Goal: Task Accomplishment & Management: Use online tool/utility

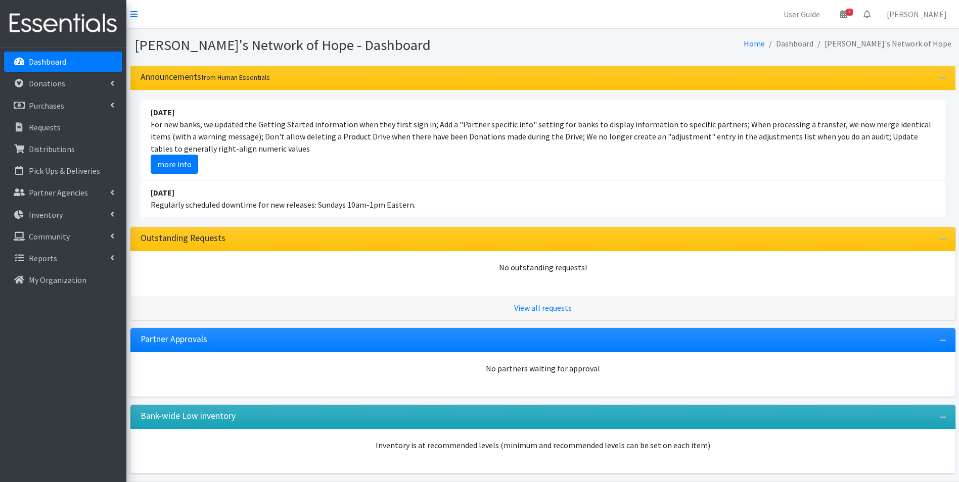
click at [51, 62] on p "Dashboard" at bounding box center [47, 62] width 37 height 10
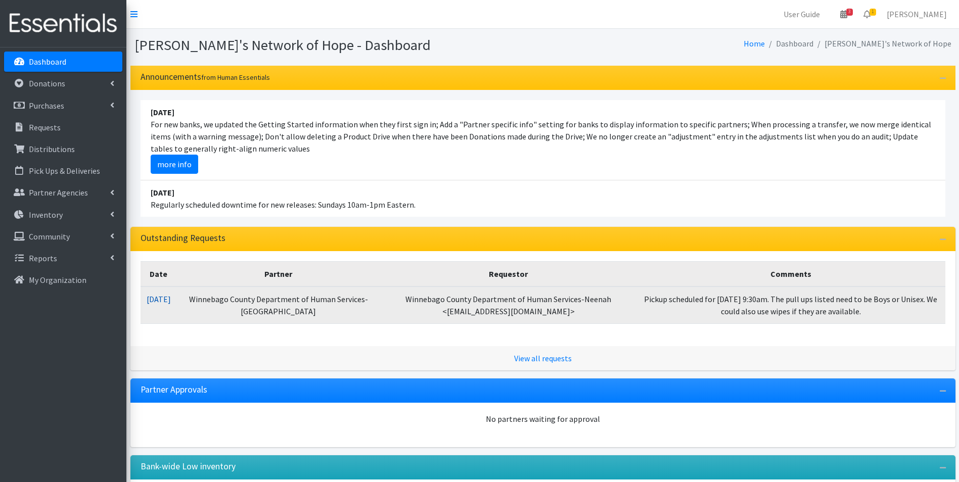
click at [171, 297] on link "08/20/2025" at bounding box center [159, 299] width 24 height 10
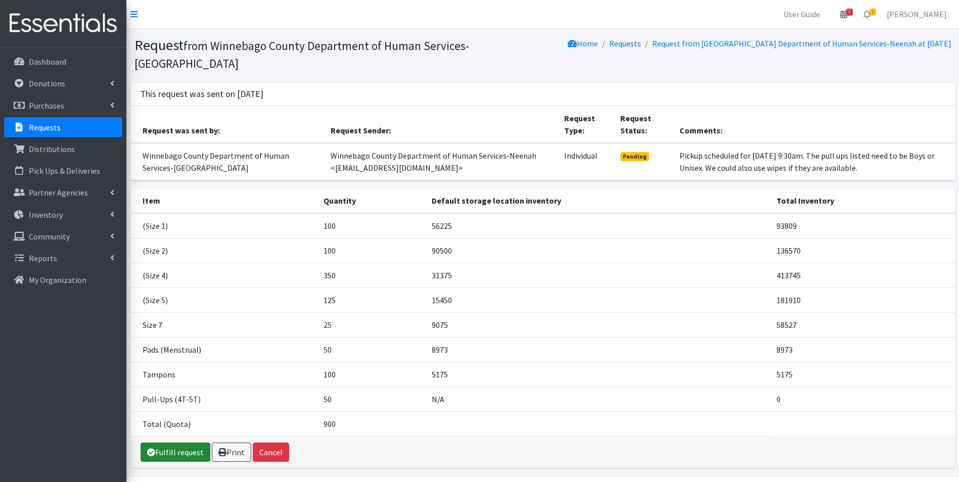
click at [176, 443] on link "Fulfill request" at bounding box center [175, 452] width 70 height 19
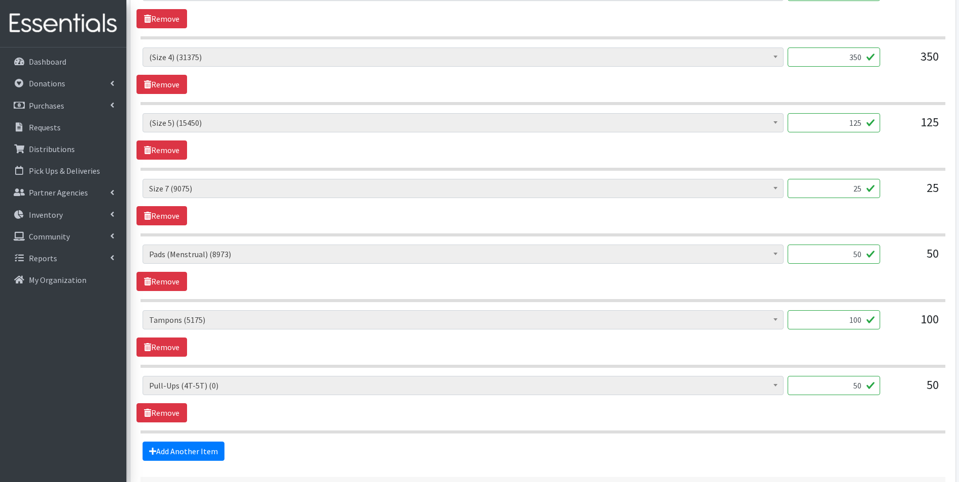
scroll to position [556, 0]
drag, startPoint x: 852, startPoint y: 385, endPoint x: 870, endPoint y: 385, distance: 18.2
click at [870, 385] on input "50" at bounding box center [833, 384] width 92 height 19
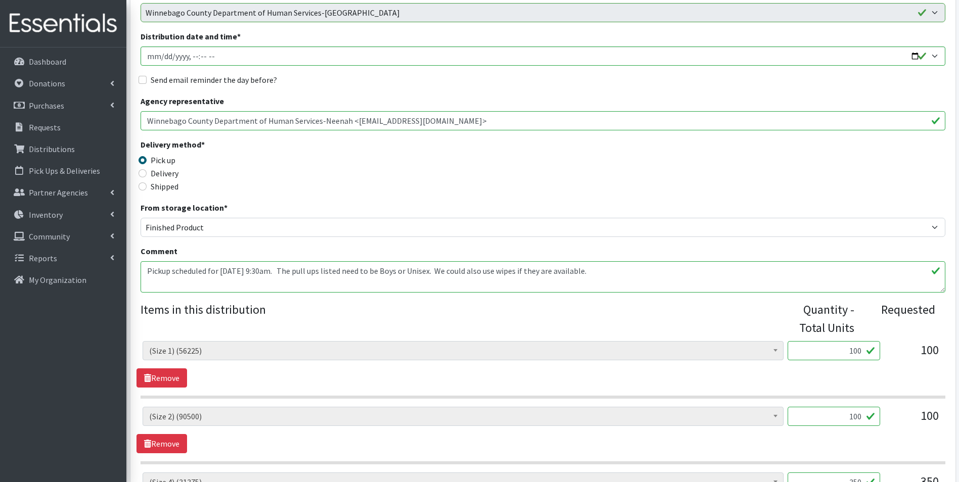
scroll to position [101, 0]
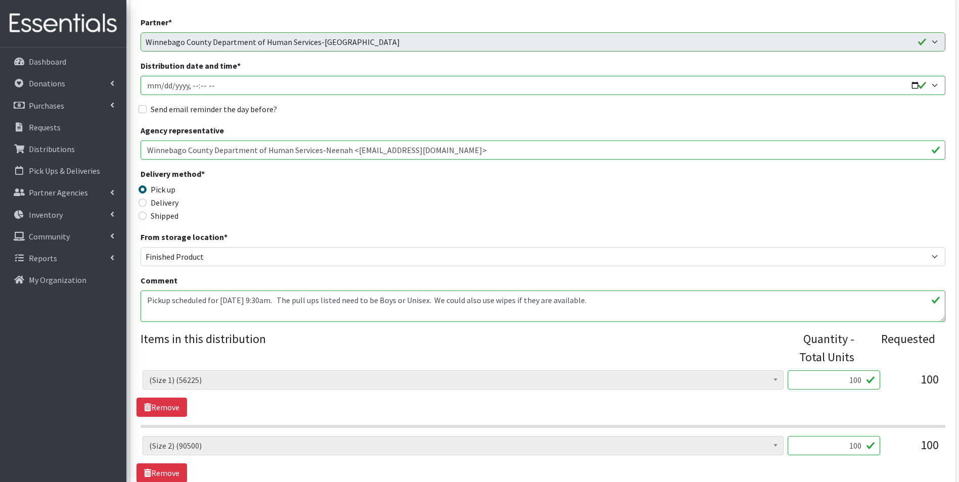
click at [635, 304] on textarea "Pickup scheduled for [DATE] 9:30am. The pull ups listed need to be Boys or Unis…" at bounding box center [542, 306] width 805 height 31
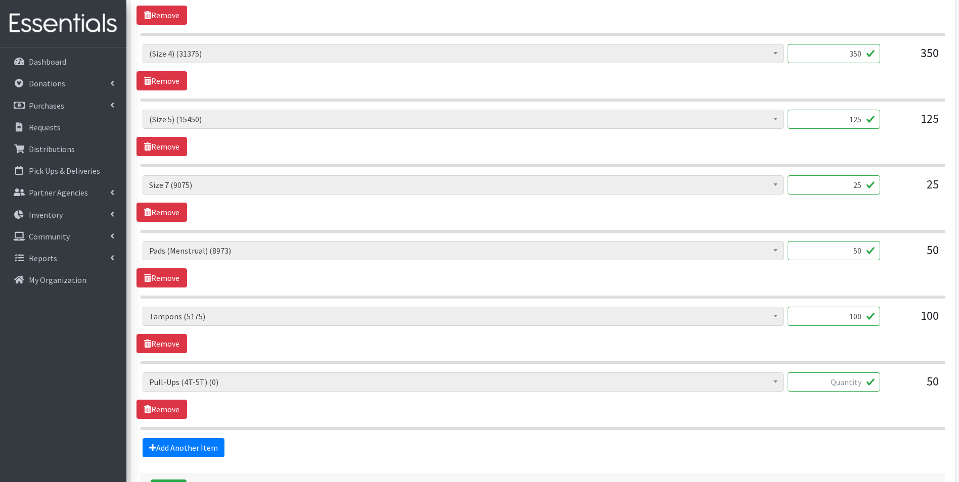
scroll to position [606, 0]
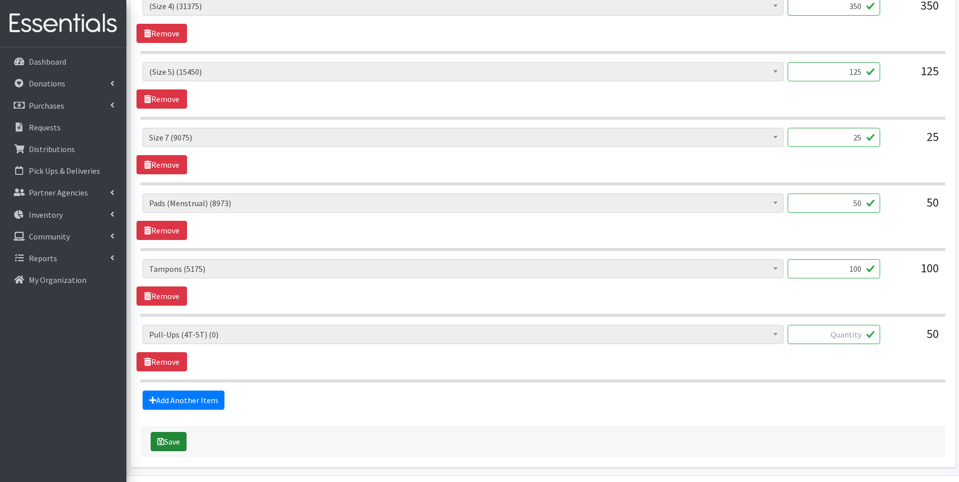
type textarea "Pickup scheduled for September 11th at 9:30am. The pull ups listed need to be B…"
click at [169, 443] on button "Save" at bounding box center [169, 441] width 36 height 19
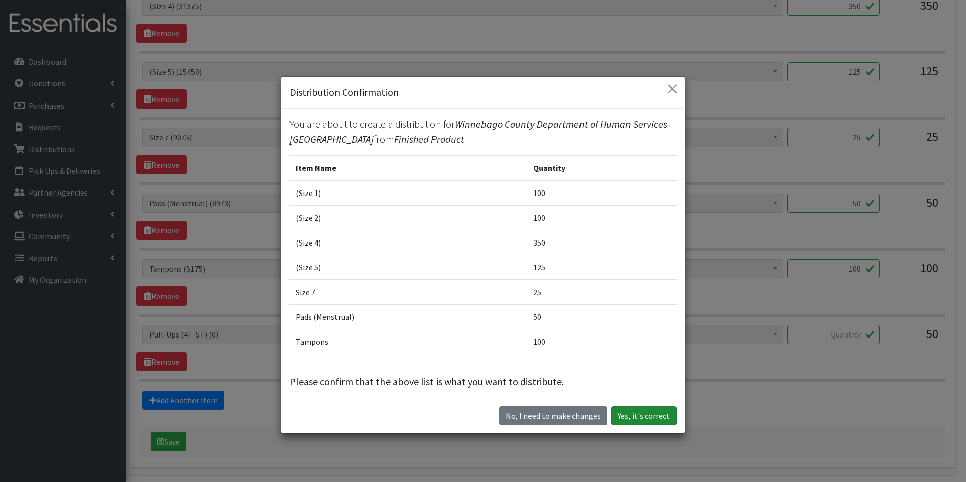
click at [655, 417] on button "Yes, it's correct" at bounding box center [643, 415] width 65 height 19
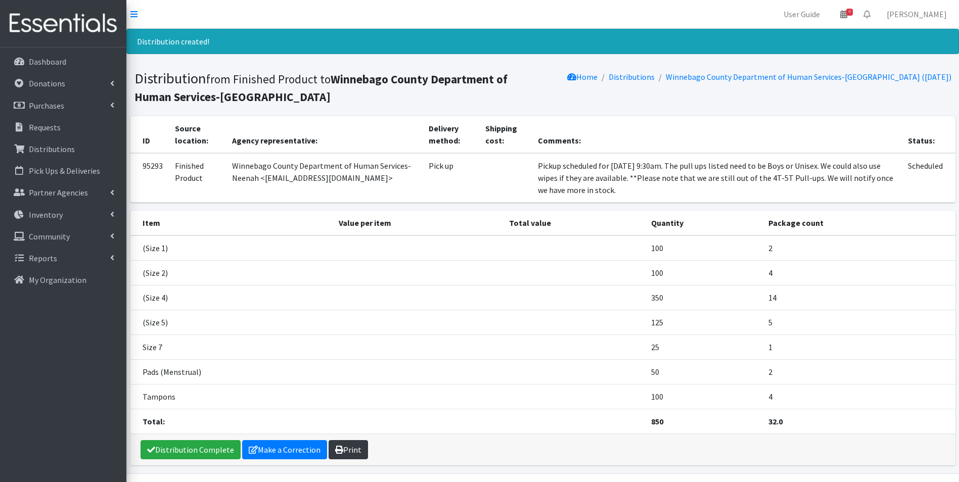
click at [346, 444] on link "Print" at bounding box center [347, 449] width 39 height 19
click at [34, 63] on p "Dashboard" at bounding box center [47, 62] width 37 height 10
